Goal: Information Seeking & Learning: Find specific page/section

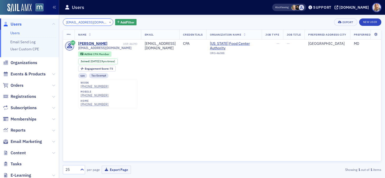
drag, startPoint x: 100, startPoint y: 23, endPoint x: 43, endPoint y: 11, distance: 58.5
click at [43, 11] on div "Users Users Email Send Log User Custom CPE Organizations Events & Products Orde…" at bounding box center [192, 89] width 385 height 178
paste input "mdmccoy333@gmail.com"
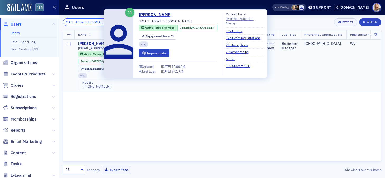
type input "mdmccoy333@gmail.com"
click at [87, 42] on div "Michael McCoy" at bounding box center [92, 43] width 29 height 5
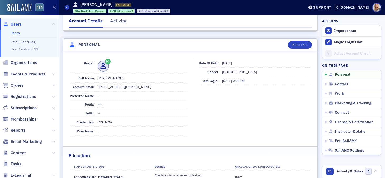
scroll to position [44, 0]
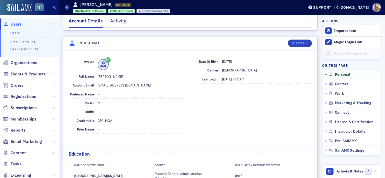
click at [55, 74] on span "Events & Products" at bounding box center [29, 74] width 59 height 11
click at [54, 73] on icon at bounding box center [53, 74] width 3 height 3
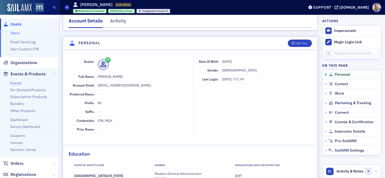
click at [18, 83] on link "Events" at bounding box center [15, 83] width 11 height 5
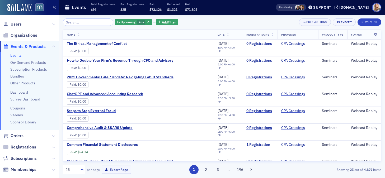
click at [87, 24] on input "search" at bounding box center [88, 21] width 50 height 7
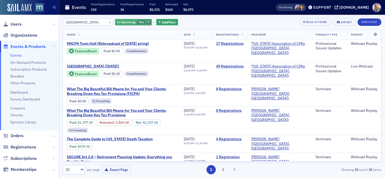
type input "Town Hall"
click at [147, 22] on icon "button" at bounding box center [148, 22] width 2 height 3
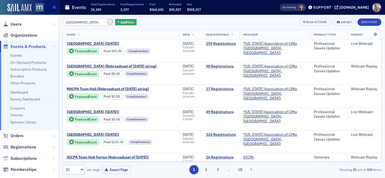
click at [108, 21] on button "×" at bounding box center [110, 22] width 5 height 5
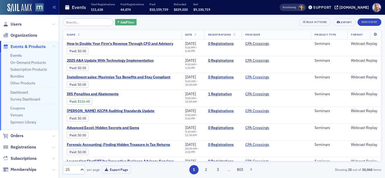
click at [120, 22] on span "Add Filter" at bounding box center [127, 22] width 14 height 5
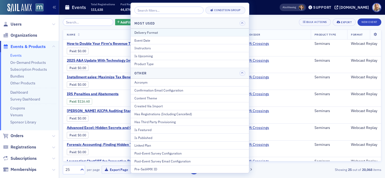
click at [148, 30] on button "Delivery Format" at bounding box center [190, 33] width 118 height 8
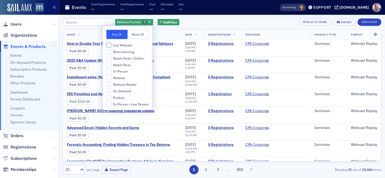
click at [108, 43] on input "Live Webcast" at bounding box center [108, 45] width 5 height 5
checkbox input "true"
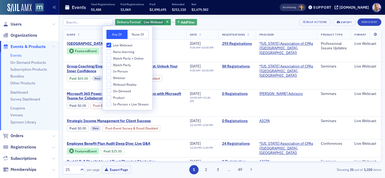
click at [181, 22] on span "Add Filter" at bounding box center [188, 22] width 14 height 5
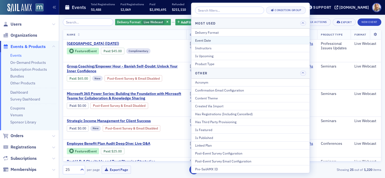
click at [200, 40] on div "Event Date" at bounding box center [250, 40] width 111 height 5
select select "7"
select select "2025"
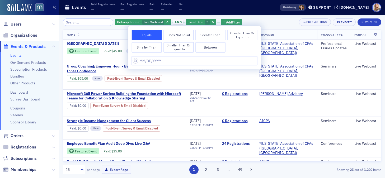
click at [214, 49] on button "Between" at bounding box center [211, 47] width 30 height 11
select select "7"
select select "2025"
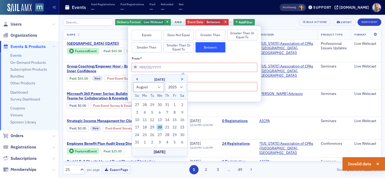
click at [152, 128] on div "19" at bounding box center [152, 127] width 6 height 6
type input "08/19/2025"
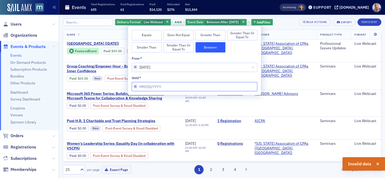
select select "7"
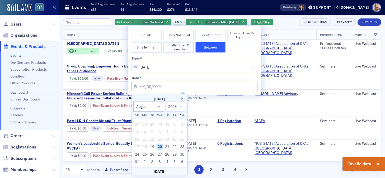
click at [135, 87] on input "from *" at bounding box center [195, 86] width 126 height 9
click at [152, 146] on div "19" at bounding box center [152, 147] width 6 height 6
type input "08/19/2025"
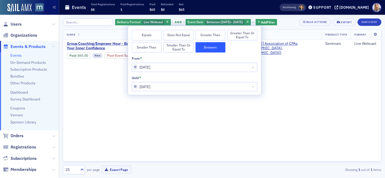
click at [296, 82] on div "Name Date Registrations Provider Product Type Format Group Coaching/Empower Hou…" at bounding box center [222, 96] width 319 height 132
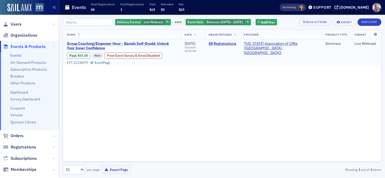
click at [145, 44] on span "Group Coaching/Empower Hour - Banish Self-Doubt: Unlock Your Inner Confidence" at bounding box center [122, 45] width 110 height 9
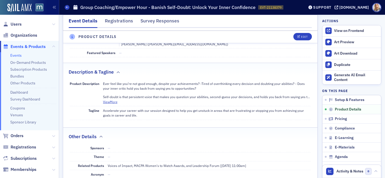
scroll to position [209, 0]
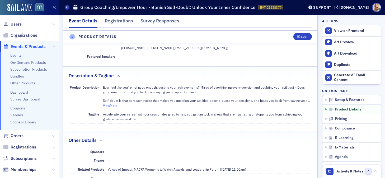
click at [110, 103] on button "View More" at bounding box center [110, 105] width 15 height 5
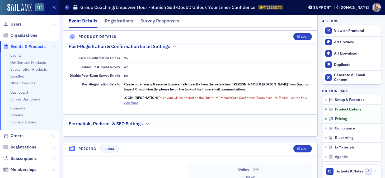
scroll to position [489, 0]
click at [133, 101] on button "View More" at bounding box center [131, 103] width 15 height 5
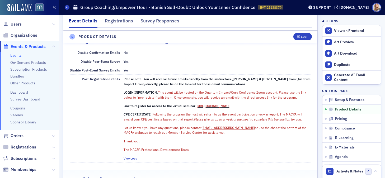
scroll to position [496, 0]
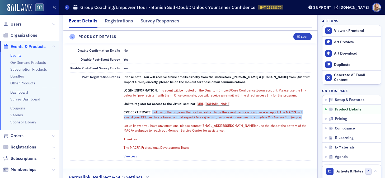
drag, startPoint x: 152, startPoint y: 105, endPoint x: 306, endPoint y: 109, distance: 153.3
click at [306, 110] on p "CPE CERTIFICATE : Following the program the host will return to us the event pa…" at bounding box center [218, 115] width 188 height 10
copy span "Following the program the host will return to us the event participation check-…"
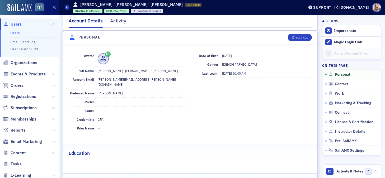
scroll to position [51, 0]
click at [15, 31] on link "Users" at bounding box center [15, 33] width 10 height 5
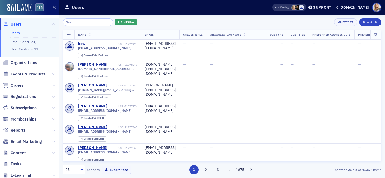
click at [74, 25] on input "search" at bounding box center [88, 21] width 50 height 7
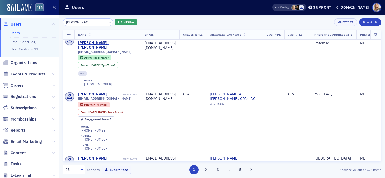
scroll to position [319, 0]
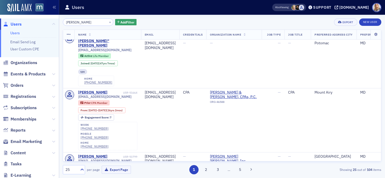
type input "Robbie Thompson"
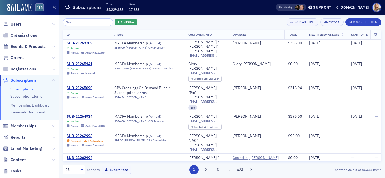
scroll to position [0, 0]
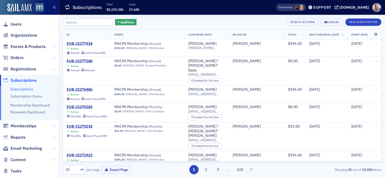
click at [54, 24] on icon at bounding box center [53, 24] width 3 height 3
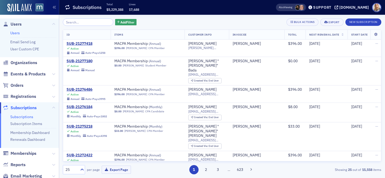
click at [15, 33] on link "Users" at bounding box center [15, 33] width 10 height 5
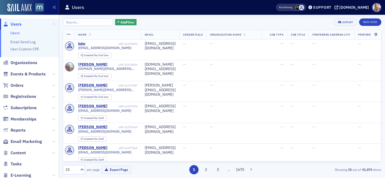
click at [76, 22] on input "search" at bounding box center [88, 21] width 50 height 7
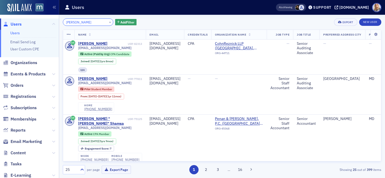
drag, startPoint x: 88, startPoint y: 22, endPoint x: 57, endPoint y: 23, distance: 30.6
click at [57, 23] on div "Users Users Email Send Log User Custom CPE Organizations Events & Products Orde…" at bounding box center [192, 89] width 385 height 178
paste input "Robbie Thompson"
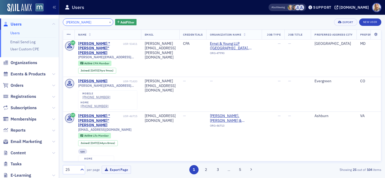
drag, startPoint x: 96, startPoint y: 23, endPoint x: 62, endPoint y: 22, distance: 34.1
click at [62, 22] on div "Robbie Thompson × Add Filter Export New User Name Email Credentials Organizatio…" at bounding box center [222, 97] width 326 height 164
type input "v"
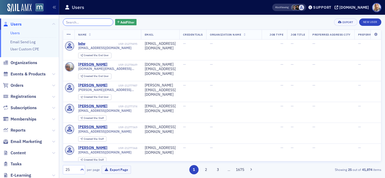
click at [83, 24] on input "search" at bounding box center [88, 21] width 50 height 7
paste input "Andrew Rumrill"
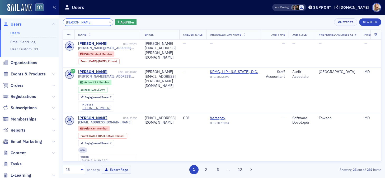
drag, startPoint x: 95, startPoint y: 21, endPoint x: 50, endPoint y: 21, distance: 45.2
click at [50, 21] on div "Users Users Email Send Log User Custom CPE Organizations Events & Products Orde…" at bounding box center [192, 89] width 385 height 178
paste input "na Kovacs"
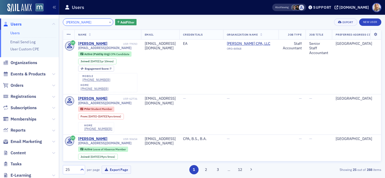
drag, startPoint x: 88, startPoint y: 23, endPoint x: 63, endPoint y: 21, distance: 25.4
click at [63, 21] on div "Anna Kovacs ×" at bounding box center [88, 21] width 50 height 7
paste input "Robbie Thompson"
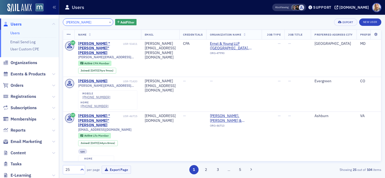
drag, startPoint x: 95, startPoint y: 22, endPoint x: 48, endPoint y: 22, distance: 46.5
click at [48, 22] on div "Users Users Email Send Log User Custom CPE Organizations Events & Products Orde…" at bounding box center [192, 89] width 385 height 178
paste input "John Benish"
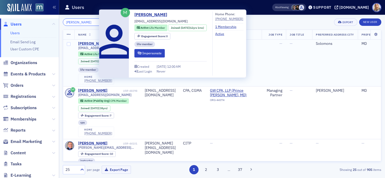
type input "John Benish"
click at [92, 43] on div "John Benish" at bounding box center [92, 43] width 29 height 5
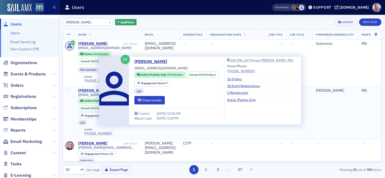
click at [87, 91] on div "John Benish" at bounding box center [92, 91] width 29 height 5
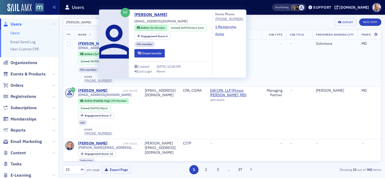
click at [85, 44] on div "John Benish" at bounding box center [92, 43] width 29 height 5
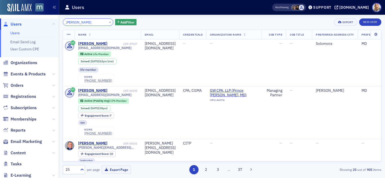
drag, startPoint x: 85, startPoint y: 24, endPoint x: 55, endPoint y: 23, distance: 29.6
click at [55, 23] on div "Users Users Email Send Log User Custom CPE Organizations Events & Products Orde…" at bounding box center [192, 89] width 385 height 178
paste input "Rusty Davis"
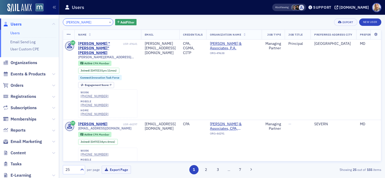
drag, startPoint x: 74, startPoint y: 22, endPoint x: 61, endPoint y: 21, distance: 13.0
click at [61, 21] on div "Rusty Davis × Add Filter Export New User Name Email Credentials Organization Na…" at bounding box center [222, 97] width 326 height 164
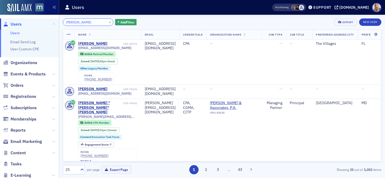
type input "John Davis"
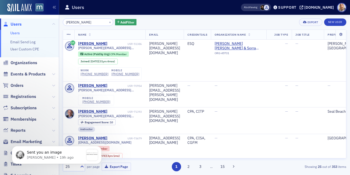
scroll to position [93, 0]
